Goal: Submit feedback/report problem

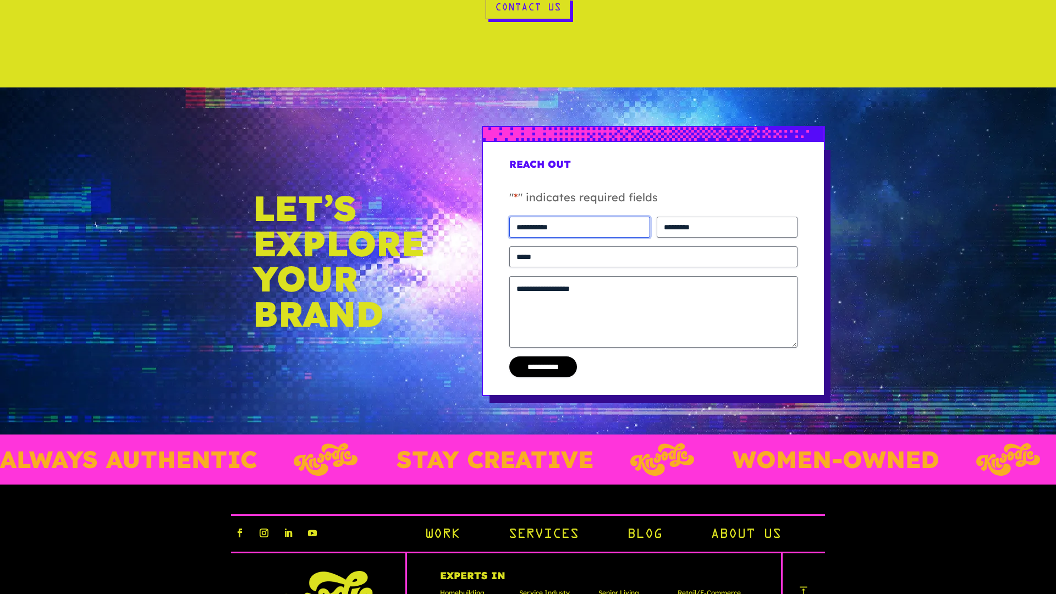
type input "**********"
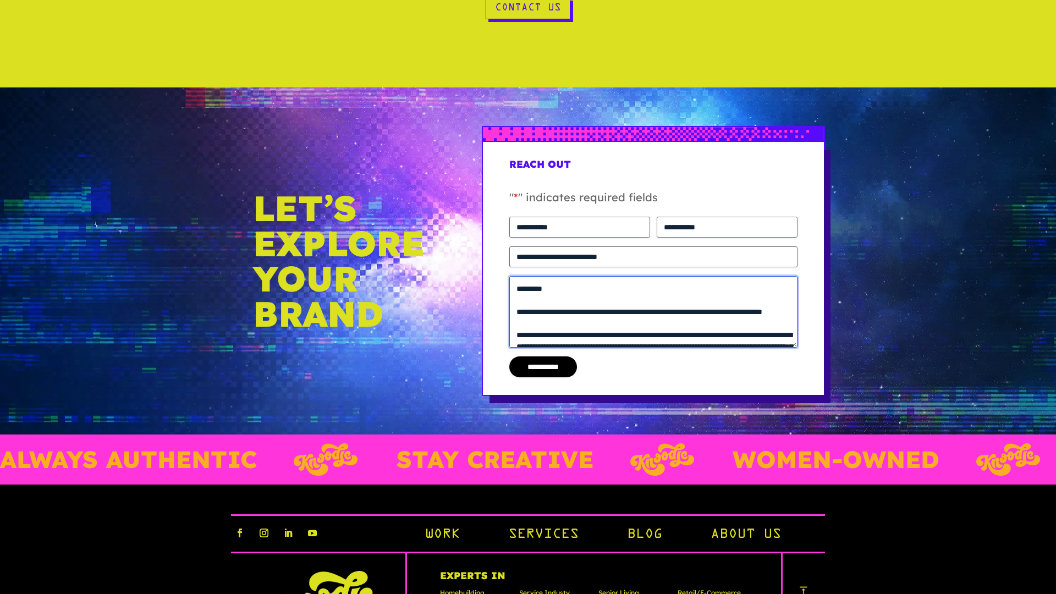
scroll to position [74, 0]
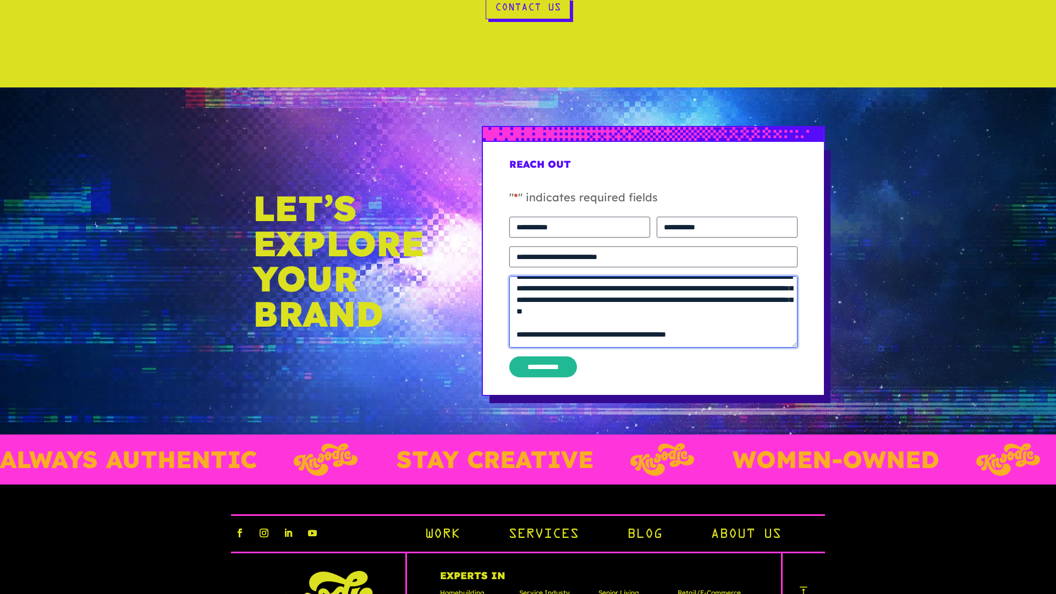
type textarea "**********"
click at [547, 366] on input "**********" at bounding box center [543, 366] width 68 height 21
